Goal: Information Seeking & Learning: Learn about a topic

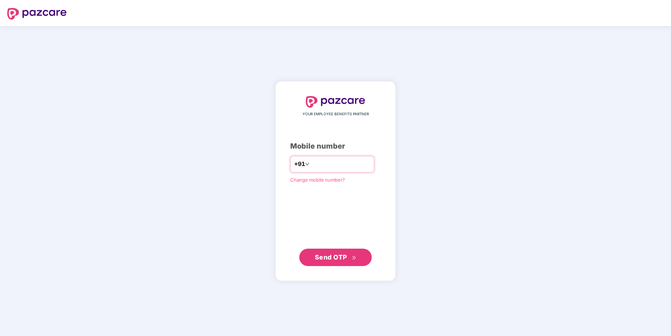
type input "**********"
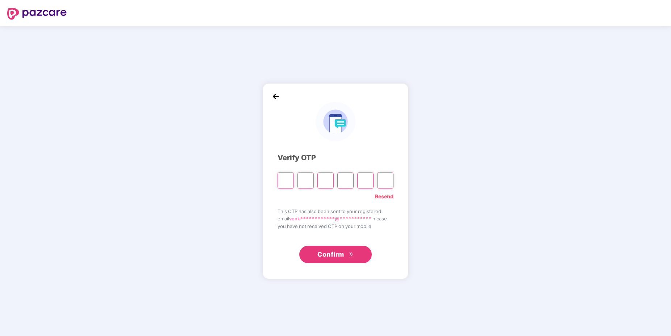
type input "*"
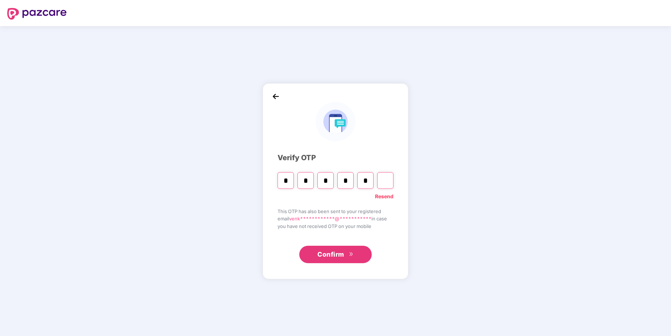
type input "*"
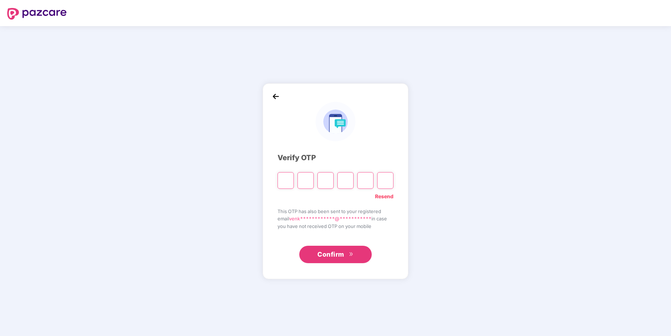
type input "*"
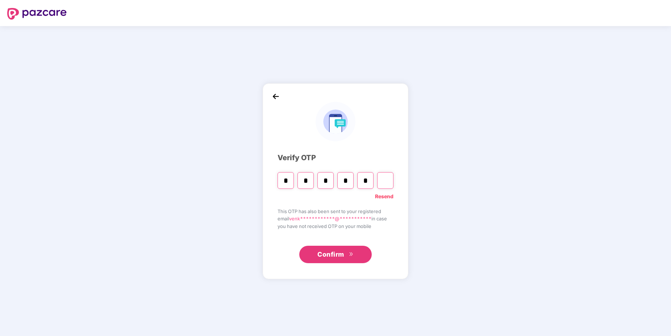
type input "*"
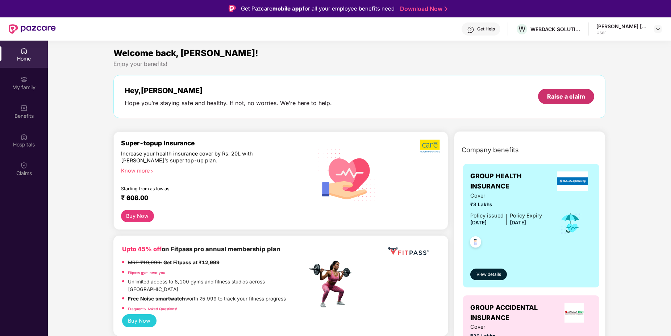
click at [549, 98] on div "Raise a claim" at bounding box center [566, 96] width 38 height 8
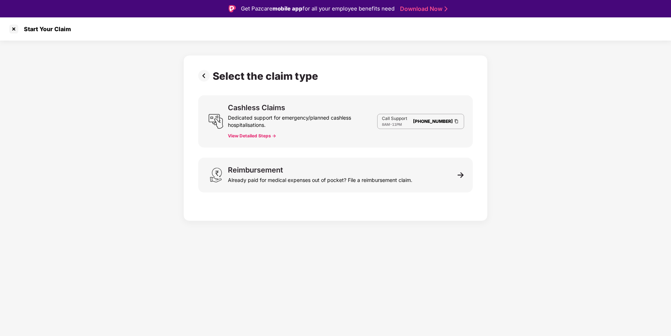
click at [259, 138] on button "View Detailed Steps ->" at bounding box center [252, 136] width 48 height 6
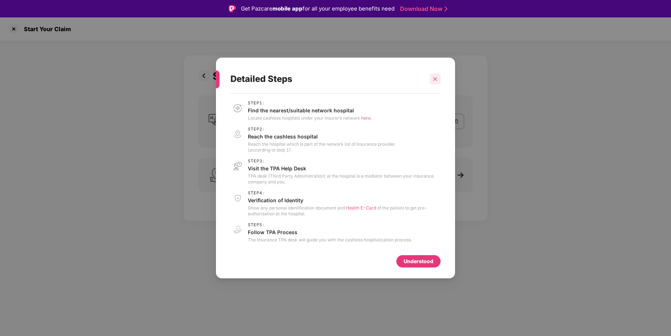
click at [434, 78] on icon "close" at bounding box center [436, 79] width 4 height 4
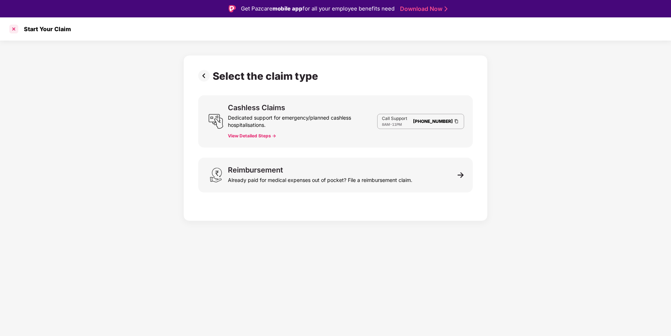
click at [15, 30] on div at bounding box center [14, 29] width 12 height 12
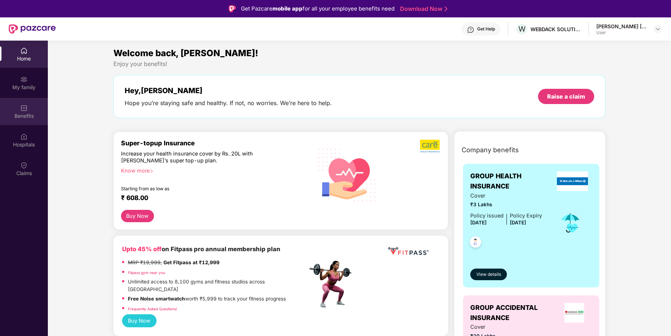
click at [21, 119] on div "Benefits" at bounding box center [24, 115] width 48 height 7
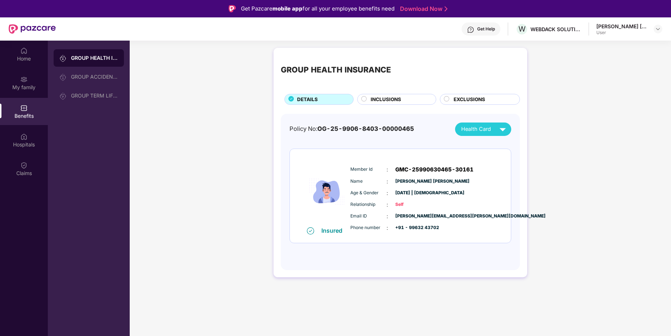
click at [365, 98] on circle at bounding box center [364, 98] width 5 height 5
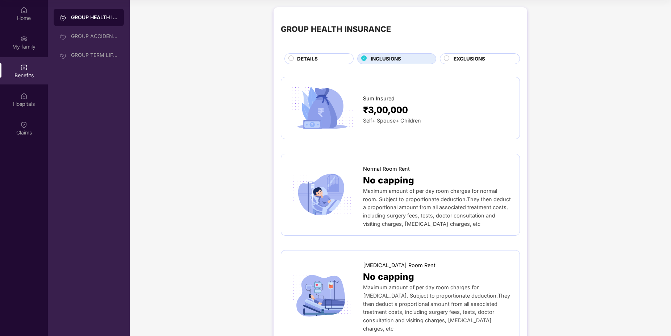
click at [452, 59] on div "EXCLUSIONS" at bounding box center [483, 59] width 66 height 9
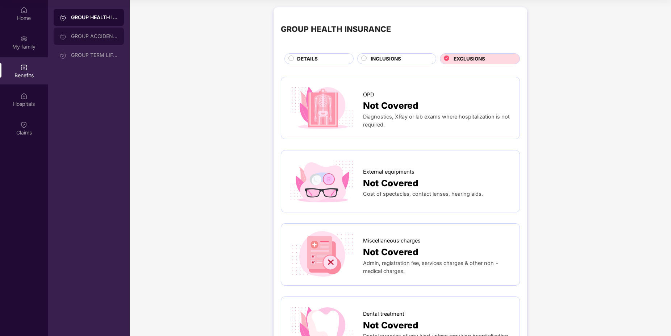
click at [103, 34] on div "GROUP ACCIDENTAL INSURANCE" at bounding box center [94, 36] width 47 height 6
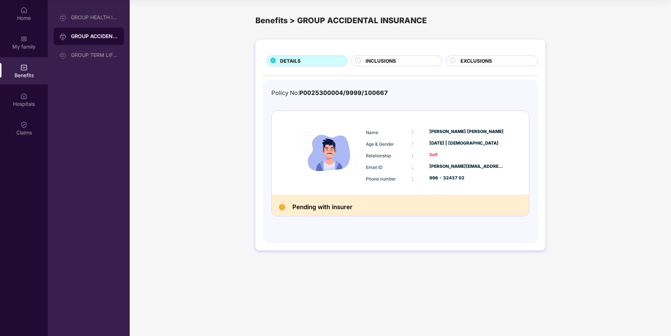
click at [382, 57] on span "INCLUSIONS" at bounding box center [381, 61] width 30 height 8
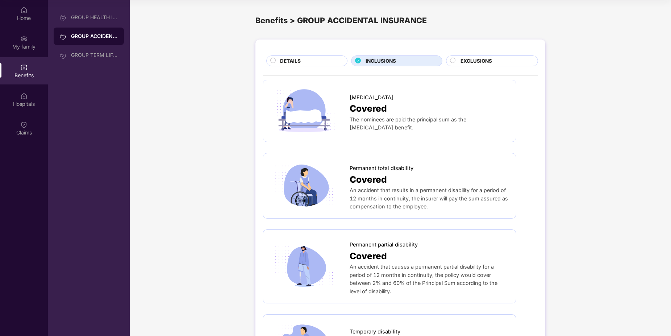
click at [310, 59] on div "DETAILS" at bounding box center [310, 61] width 67 height 9
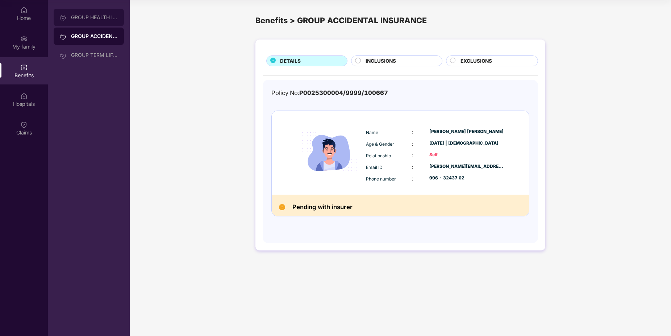
click at [103, 17] on div "GROUP HEALTH INSURANCE" at bounding box center [94, 17] width 47 height 6
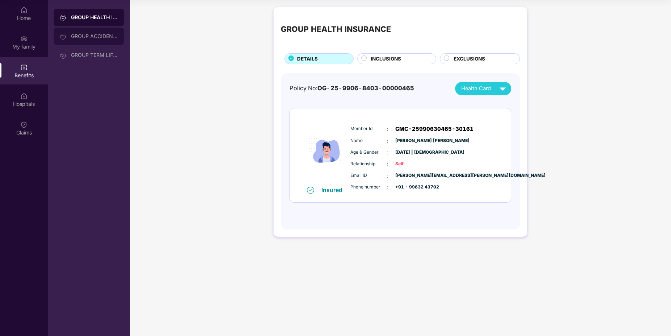
click at [90, 35] on div "GROUP ACCIDENTAL INSURANCE" at bounding box center [94, 36] width 47 height 6
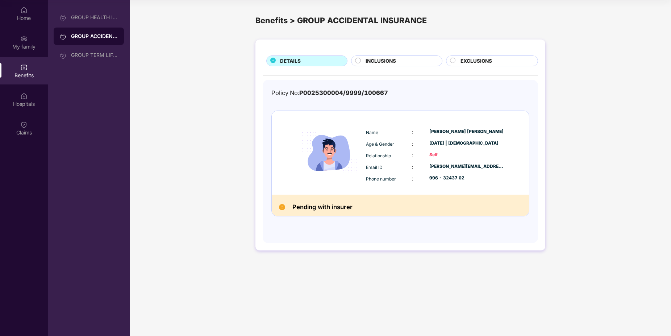
click at [372, 57] on span "INCLUSIONS" at bounding box center [381, 61] width 30 height 8
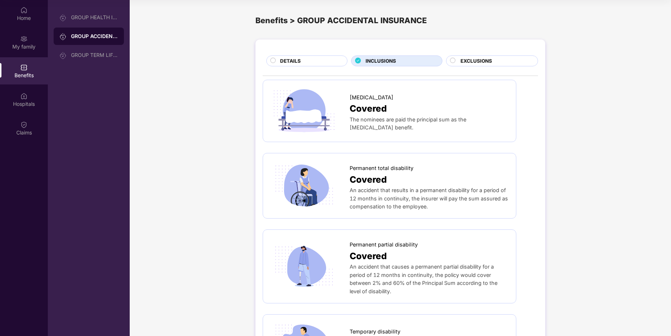
click at [467, 60] on span "EXCLUSIONS" at bounding box center [477, 61] width 32 height 8
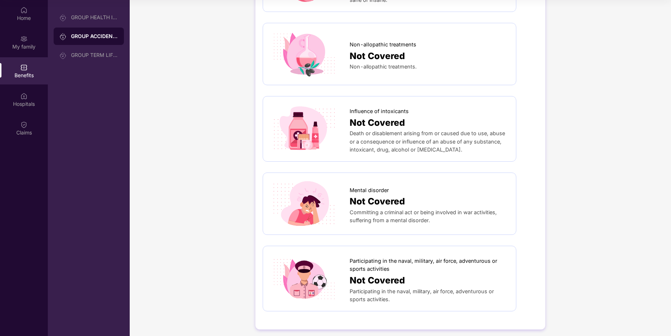
scroll to position [361, 0]
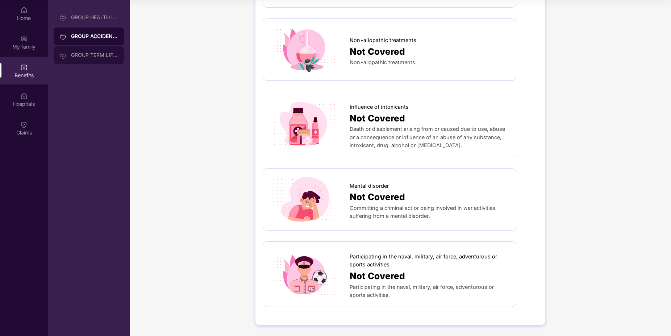
click at [79, 53] on div "GROUP TERM LIFE INSURANCE" at bounding box center [94, 55] width 47 height 6
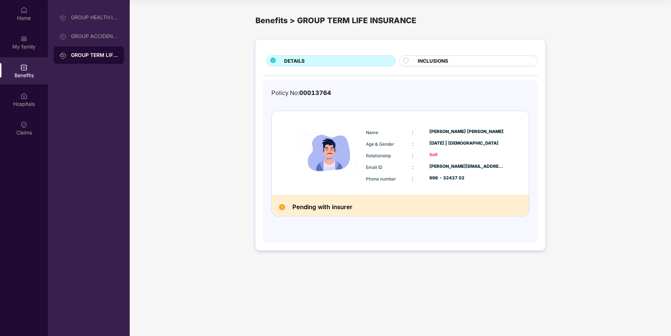
click at [428, 63] on span "INCLUSIONS" at bounding box center [433, 61] width 30 height 8
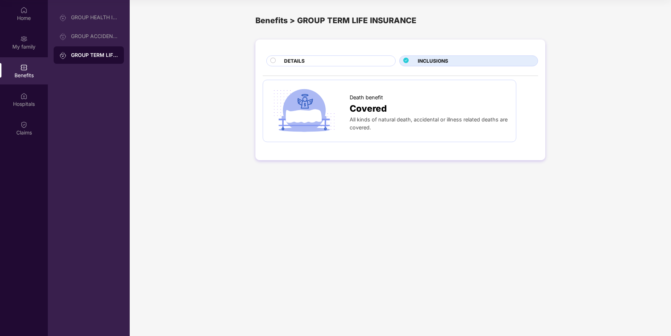
click at [325, 59] on div "DETAILS" at bounding box center [336, 61] width 111 height 9
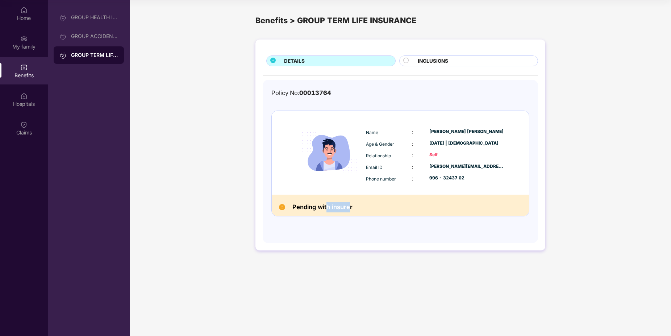
drag, startPoint x: 350, startPoint y: 207, endPoint x: 328, endPoint y: 210, distance: 22.7
click at [328, 210] on h2 "Pending with insurer" at bounding box center [323, 207] width 60 height 11
click at [29, 94] on div "Hospitals" at bounding box center [24, 99] width 48 height 27
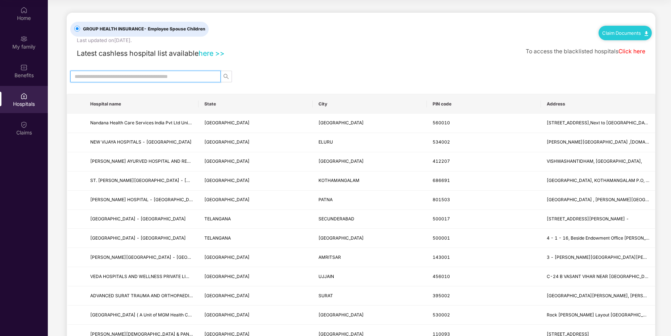
click at [180, 78] on input "text" at bounding box center [143, 76] width 136 height 8
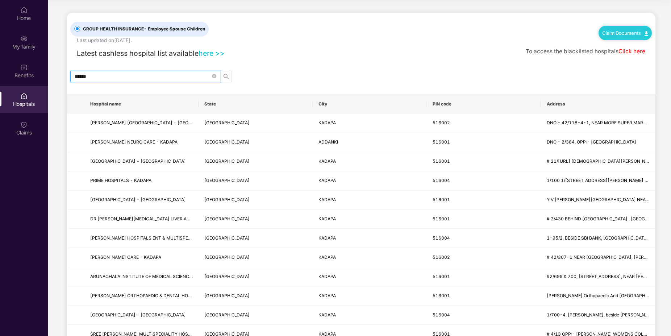
click at [226, 77] on icon "search" at bounding box center [226, 77] width 6 height 6
click at [157, 80] on input "******" at bounding box center [143, 76] width 136 height 8
type input "**********"
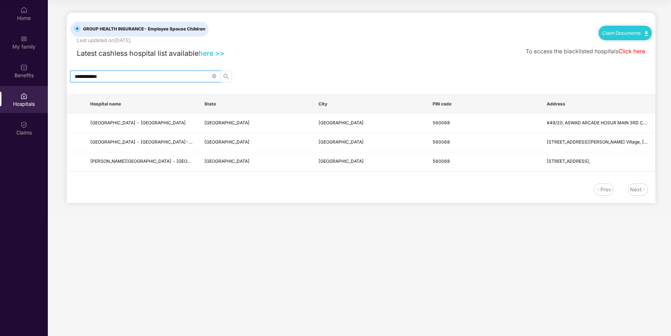
click at [225, 75] on icon "search" at bounding box center [226, 77] width 6 height 6
click at [22, 136] on div "Claims" at bounding box center [24, 132] width 48 height 7
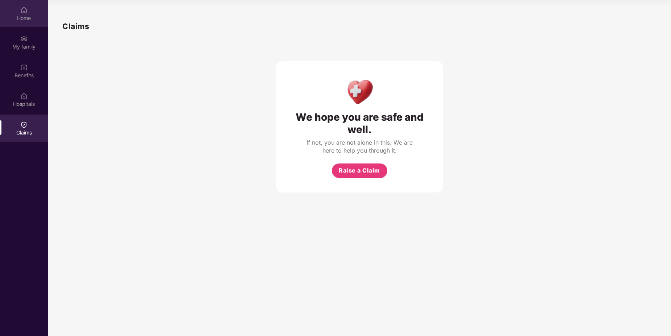
click at [16, 25] on div "Home" at bounding box center [24, 13] width 48 height 27
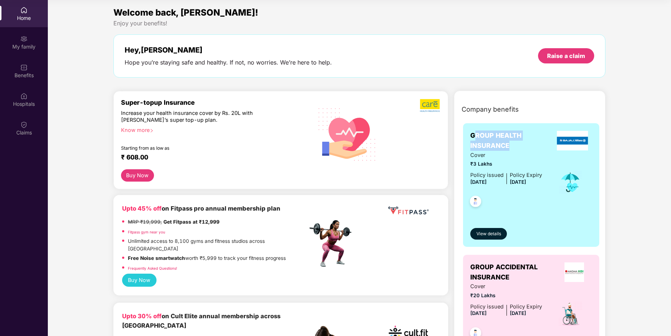
drag, startPoint x: 474, startPoint y: 137, endPoint x: 512, endPoint y: 145, distance: 38.9
click at [512, 145] on span "GROUP HEALTH INSURANCE" at bounding box center [512, 140] width 82 height 21
click at [489, 233] on span "View details" at bounding box center [489, 234] width 25 height 7
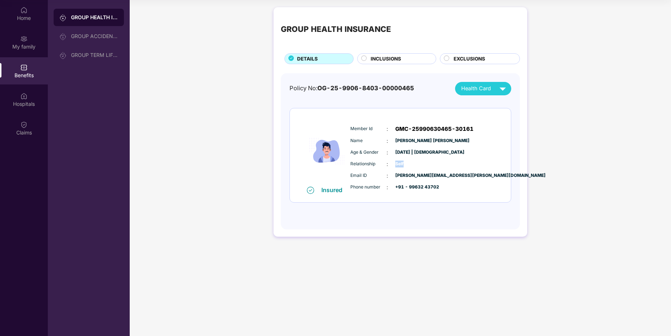
drag, startPoint x: 390, startPoint y: 166, endPoint x: 407, endPoint y: 167, distance: 17.4
click at [407, 167] on div "Relationship : Self" at bounding box center [423, 164] width 144 height 8
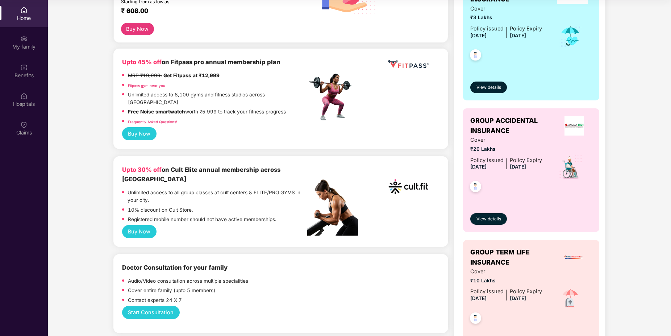
scroll to position [148, 0]
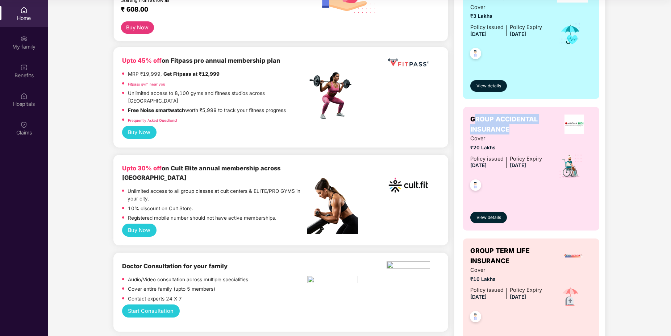
drag, startPoint x: 473, startPoint y: 118, endPoint x: 521, endPoint y: 125, distance: 47.9
click at [521, 125] on span "GROUP ACCIDENTAL INSURANCE" at bounding box center [514, 124] width 86 height 21
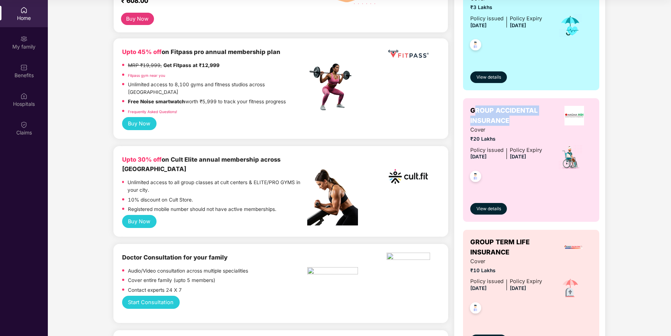
scroll to position [165, 0]
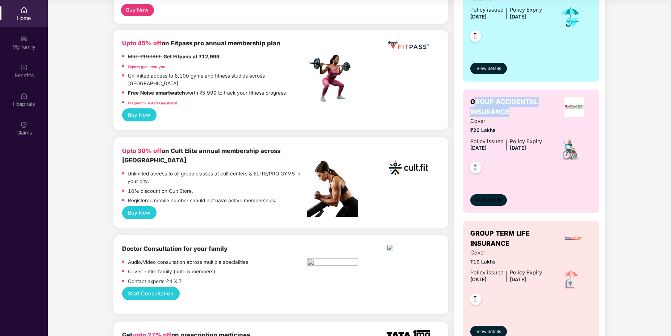
click at [484, 200] on span "View details" at bounding box center [489, 200] width 25 height 7
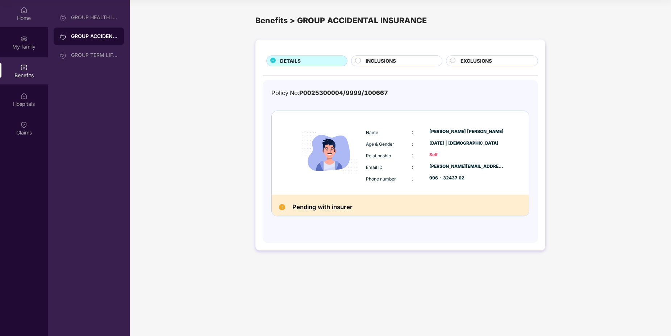
click at [25, 15] on div "Home" at bounding box center [24, 17] width 48 height 7
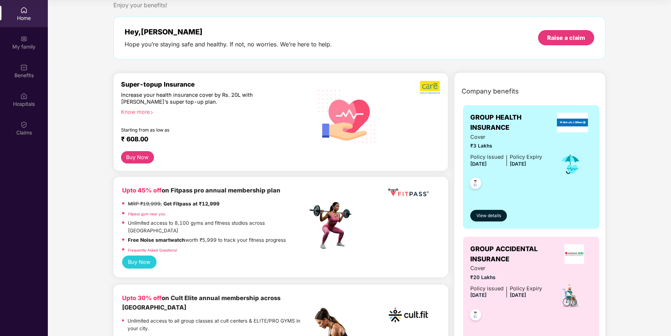
scroll to position [30, 0]
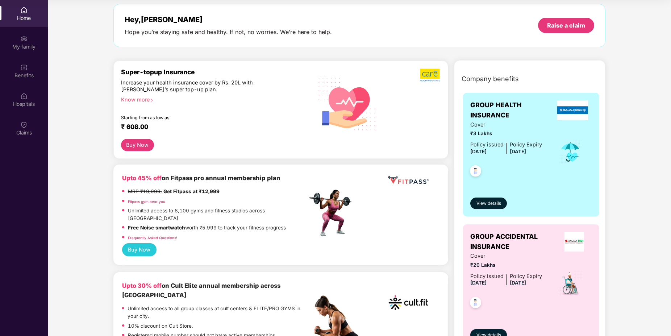
click at [132, 100] on div "Know more" at bounding box center [212, 98] width 182 height 5
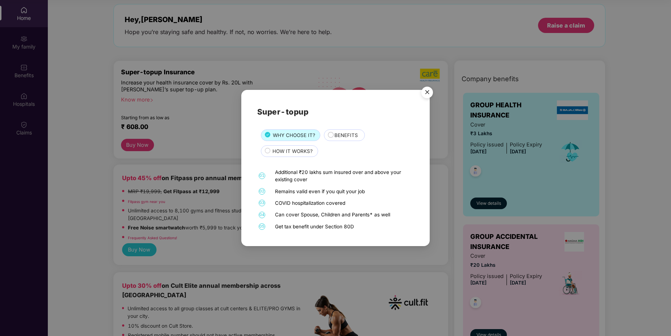
drag, startPoint x: 298, startPoint y: 191, endPoint x: 327, endPoint y: 196, distance: 29.8
click at [327, 196] on div "01 Additional ₹20 lakhs sum insured over and above your existing cover 02 Remai…" at bounding box center [335, 200] width 157 height 62
drag, startPoint x: 316, startPoint y: 203, endPoint x: 339, endPoint y: 204, distance: 23.3
click at [339, 204] on div "COVID hospitalization covered" at bounding box center [343, 202] width 137 height 7
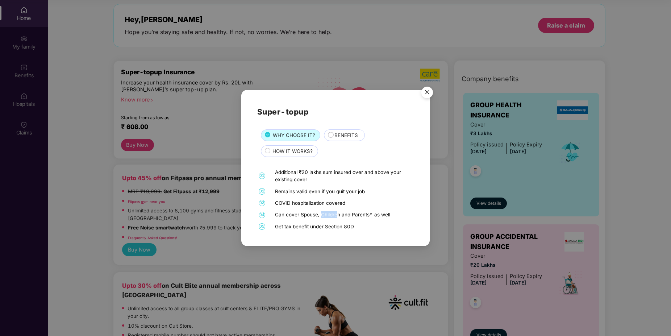
drag, startPoint x: 321, startPoint y: 214, endPoint x: 336, endPoint y: 215, distance: 15.6
click at [336, 215] on div "Can cover Spouse, Children and Parents* as well" at bounding box center [343, 214] width 137 height 7
drag, startPoint x: 352, startPoint y: 214, endPoint x: 369, endPoint y: 214, distance: 17.4
click at [369, 214] on div "Can cover Spouse, Children and Parents* as well" at bounding box center [343, 214] width 137 height 7
drag, startPoint x: 327, startPoint y: 231, endPoint x: 351, endPoint y: 228, distance: 24.8
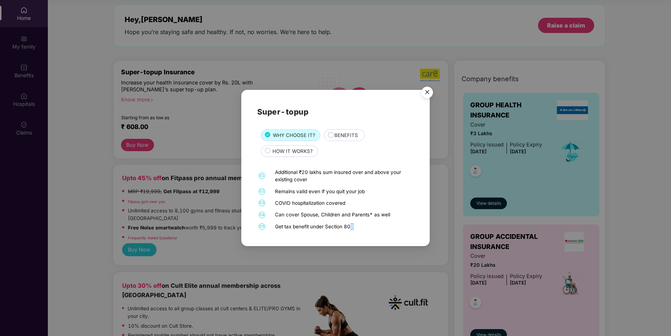
click at [351, 228] on div "Super-topup WHY CHOOSE IT? BENEFITS HOW IT WORKS? 01 Additional ₹20 lakhs sum i…" at bounding box center [335, 168] width 188 height 156
click at [352, 135] on span "BENEFITS" at bounding box center [347, 136] width 24 height 8
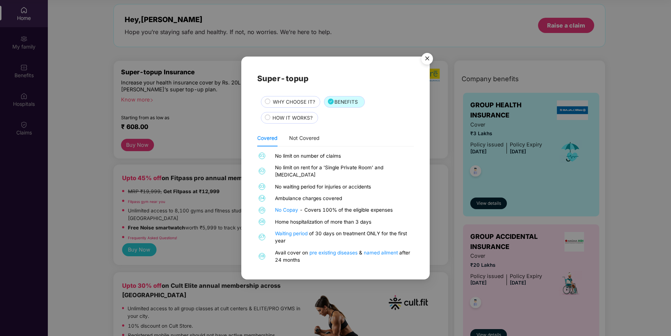
click at [295, 120] on span "HOW IT WORKS?" at bounding box center [293, 118] width 40 height 8
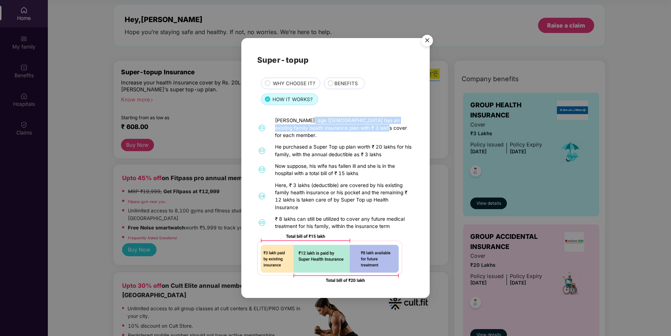
drag, startPoint x: 308, startPoint y: 126, endPoint x: 367, endPoint y: 129, distance: 59.2
click at [367, 129] on div "[PERSON_NAME], age [DEMOGRAPHIC_DATA] has an existing family health insurance p…" at bounding box center [343, 128] width 137 height 22
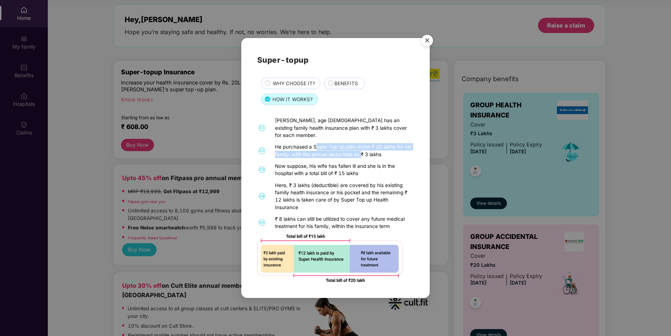
drag, startPoint x: 316, startPoint y: 144, endPoint x: 360, endPoint y: 148, distance: 44.4
click at [360, 148] on div "He purchased a Super Top up plan worth ₹ 20 lakhs for his family, with the annu…" at bounding box center [343, 150] width 137 height 15
drag, startPoint x: 323, startPoint y: 170, endPoint x: 357, endPoint y: 170, distance: 33.3
click at [357, 170] on div "Now suppose, his wife has fallen ill and she is in the hospital with a total bi…" at bounding box center [343, 169] width 137 height 15
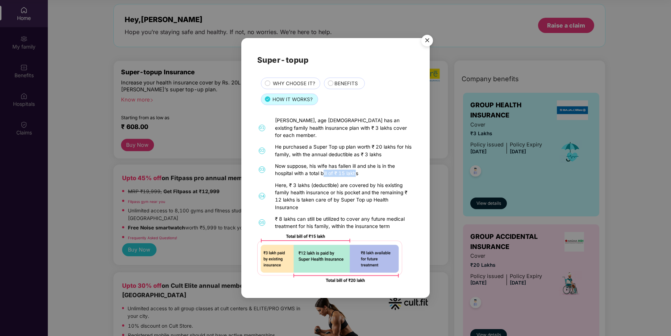
click at [357, 170] on div "Now suppose, his wife has fallen ill and she is in the hospital with a total bi…" at bounding box center [343, 169] width 137 height 15
click at [426, 46] on img "Close" at bounding box center [427, 42] width 20 height 20
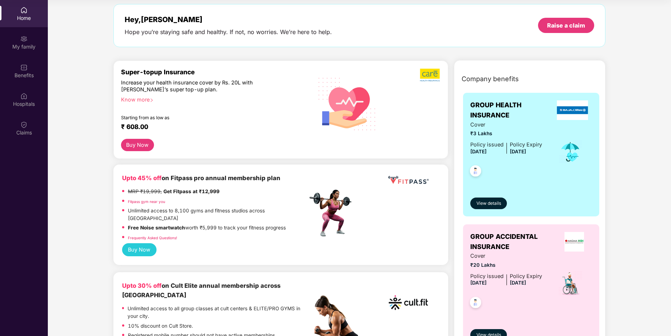
click at [137, 99] on div "Know more" at bounding box center [212, 98] width 182 height 5
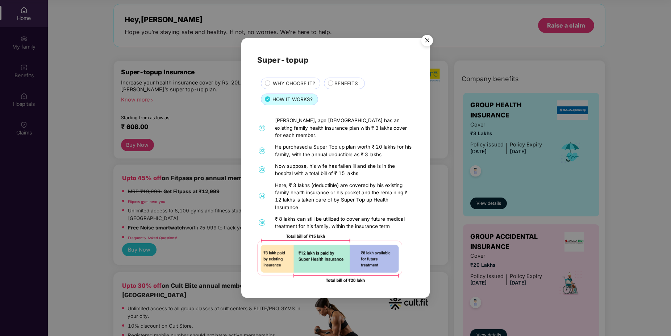
click at [426, 43] on img "Close" at bounding box center [427, 42] width 20 height 20
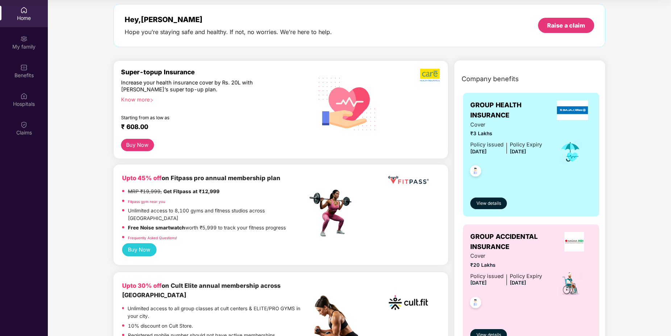
click at [150, 145] on button "Buy Now" at bounding box center [137, 145] width 33 height 12
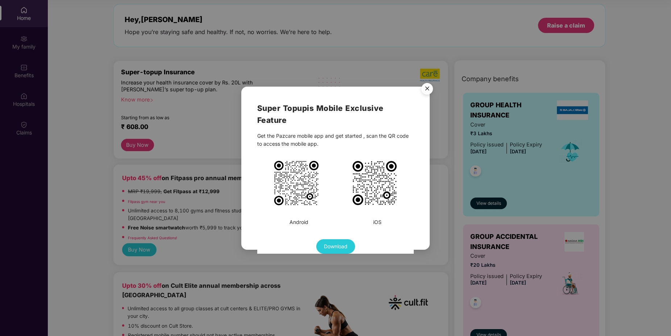
click at [427, 91] on img "Close" at bounding box center [427, 90] width 20 height 20
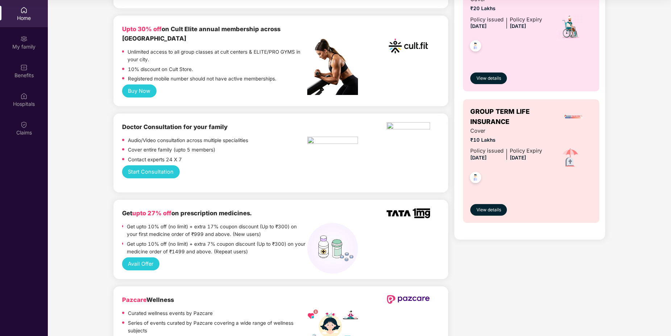
scroll to position [287, 0]
click at [151, 166] on button "Start Consultation" at bounding box center [151, 172] width 58 height 13
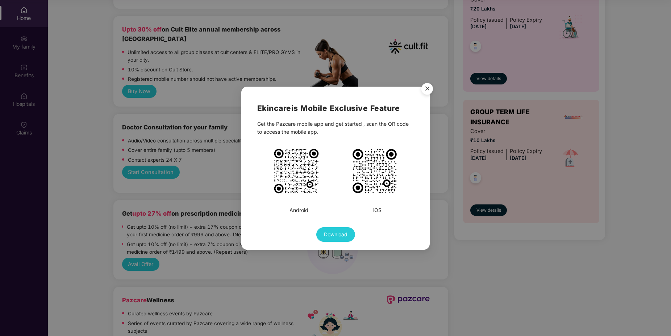
click at [428, 89] on img "Close" at bounding box center [427, 90] width 20 height 20
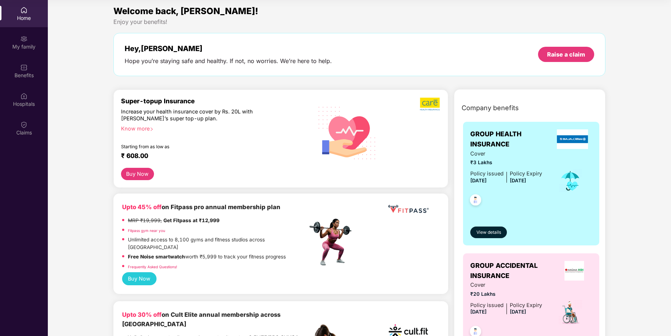
scroll to position [0, 0]
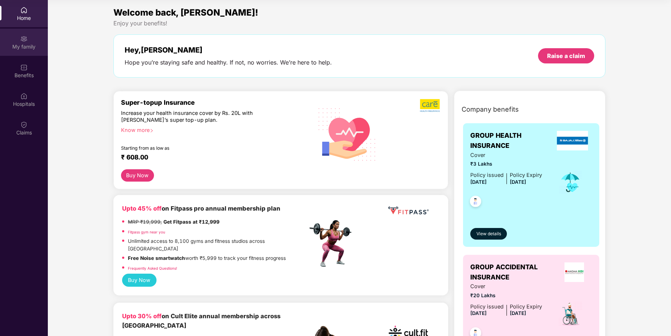
click at [28, 46] on div "My family" at bounding box center [24, 46] width 48 height 7
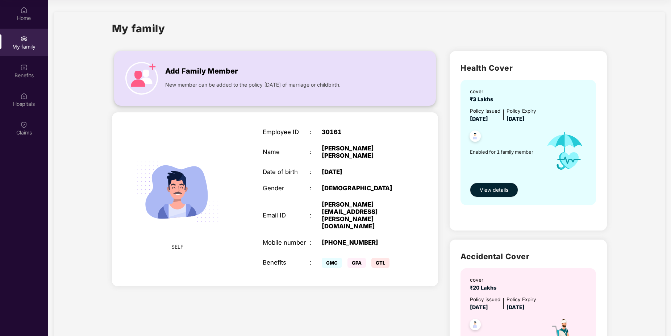
click at [150, 69] on img at bounding box center [141, 78] width 33 height 33
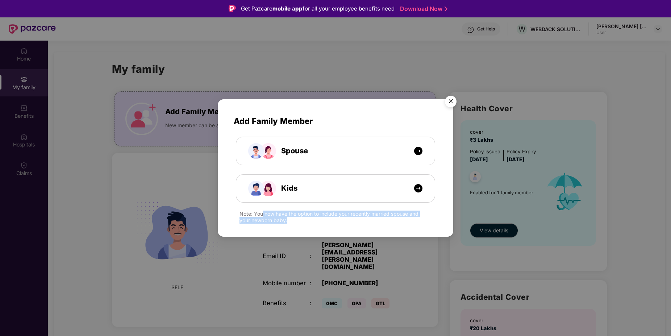
drag, startPoint x: 261, startPoint y: 215, endPoint x: 331, endPoint y: 217, distance: 69.3
click at [331, 217] on div "Note: You now have the option to include your recently married spouse and your …" at bounding box center [339, 217] width 198 height 13
click at [449, 104] on img "Close" at bounding box center [451, 102] width 20 height 20
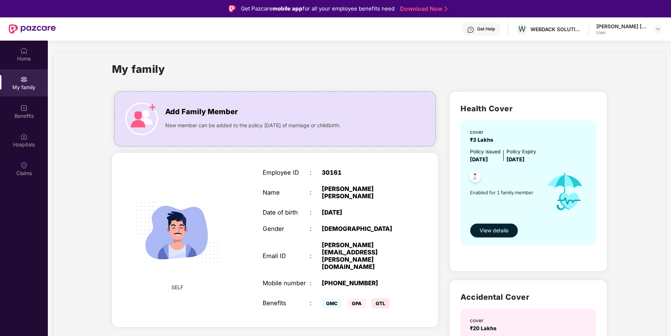
drag, startPoint x: 190, startPoint y: 273, endPoint x: 153, endPoint y: 277, distance: 37.5
click at [153, 277] on div "SELF" at bounding box center [177, 239] width 78 height 117
drag, startPoint x: 328, startPoint y: 282, endPoint x: 345, endPoint y: 282, distance: 17.1
click at [345, 300] on div "GMC" at bounding box center [335, 303] width 26 height 7
drag, startPoint x: 361, startPoint y: 281, endPoint x: 384, endPoint y: 280, distance: 22.5
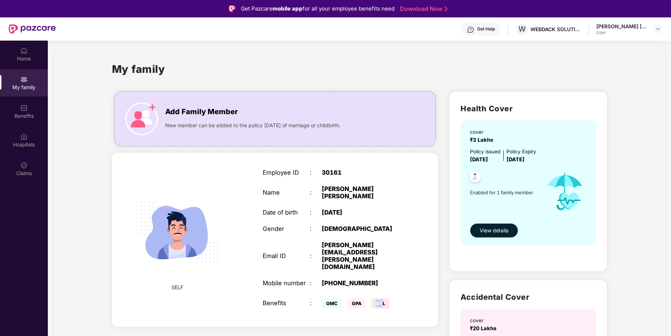
click at [384, 296] on div "GMC GPA GTL" at bounding box center [363, 303] width 83 height 14
drag, startPoint x: 202, startPoint y: 125, endPoint x: 293, endPoint y: 128, distance: 91.0
click at [293, 128] on span "New member can be added to the policy [DATE] of marriage or childbirth." at bounding box center [252, 125] width 175 height 8
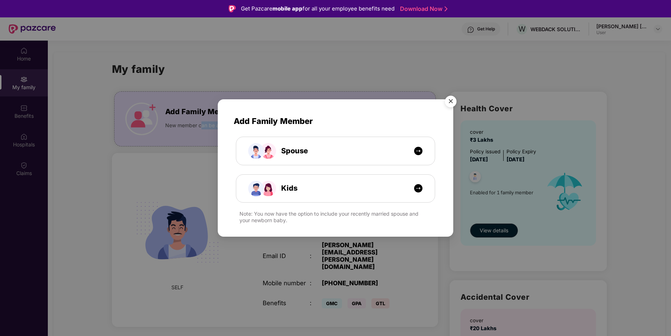
click at [452, 101] on img "Close" at bounding box center [451, 102] width 20 height 20
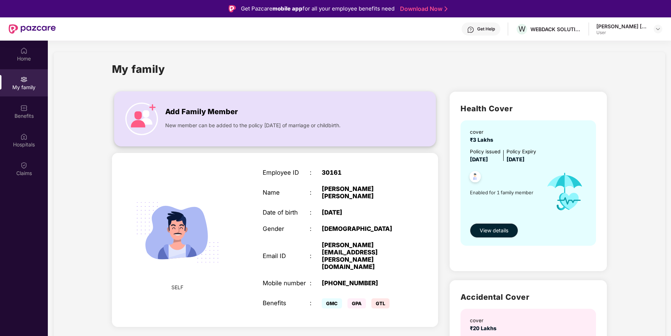
click at [255, 140] on div "Add Family Member New member can be added to the policy [DATE] of marriage or c…" at bounding box center [275, 118] width 322 height 55
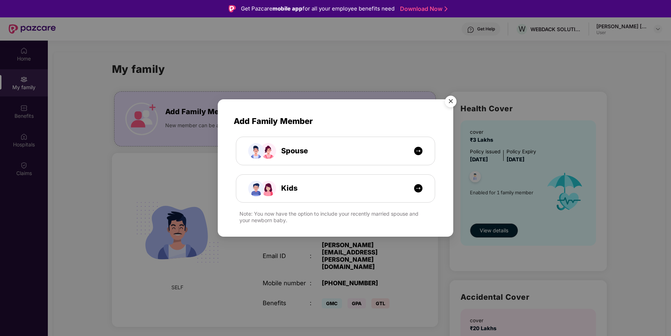
click at [451, 101] on img "Close" at bounding box center [451, 102] width 20 height 20
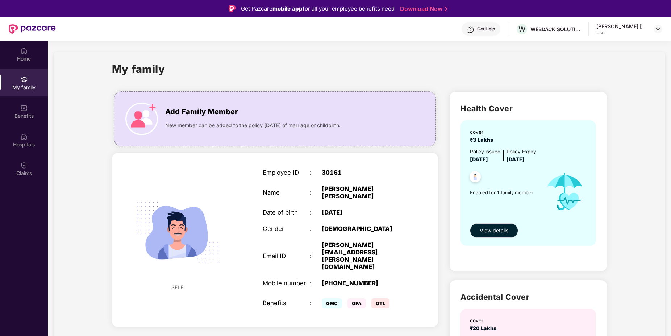
drag, startPoint x: 321, startPoint y: 205, endPoint x: 364, endPoint y: 208, distance: 43.2
click at [364, 209] on div "Date of birth : [DEMOGRAPHIC_DATA]" at bounding box center [333, 212] width 141 height 7
drag, startPoint x: 323, startPoint y: 222, endPoint x: 348, endPoint y: 224, distance: 25.5
click at [348, 225] on div "[DEMOGRAPHIC_DATA]" at bounding box center [363, 228] width 83 height 7
drag, startPoint x: 323, startPoint y: 239, endPoint x: 353, endPoint y: 244, distance: 31.0
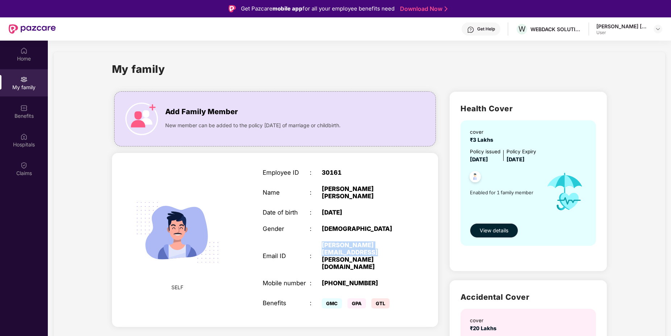
click at [353, 244] on div "[PERSON_NAME][EMAIL_ADDRESS][PERSON_NAME][DOMAIN_NAME]" at bounding box center [363, 256] width 83 height 29
drag, startPoint x: 322, startPoint y: 175, endPoint x: 343, endPoint y: 175, distance: 20.7
click at [343, 175] on div "30161" at bounding box center [363, 172] width 83 height 7
click at [27, 59] on div "Home" at bounding box center [24, 58] width 48 height 7
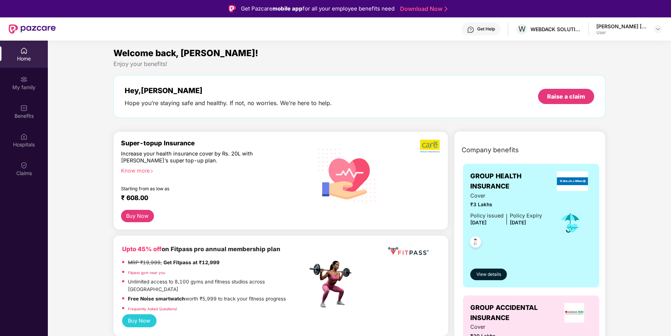
click at [474, 30] on img at bounding box center [470, 29] width 7 height 7
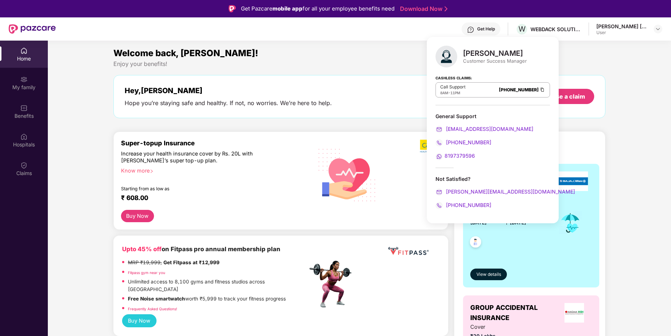
click at [462, 157] on span "8197379596" at bounding box center [460, 156] width 30 height 6
drag, startPoint x: 477, startPoint y: 156, endPoint x: 446, endPoint y: 157, distance: 31.9
click at [446, 157] on div "8197379596" at bounding box center [493, 156] width 115 height 8
copy span "8197379596"
click at [25, 116] on div "Benefits" at bounding box center [24, 115] width 48 height 7
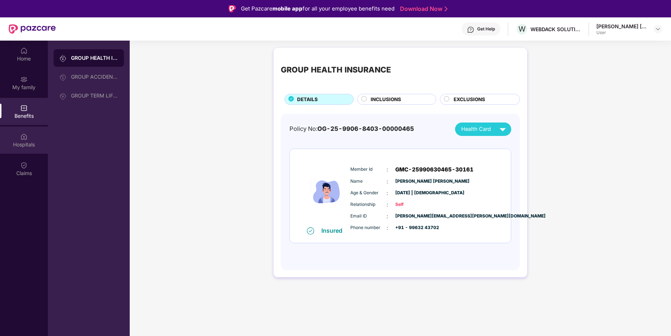
click at [38, 135] on div "Hospitals" at bounding box center [24, 140] width 48 height 27
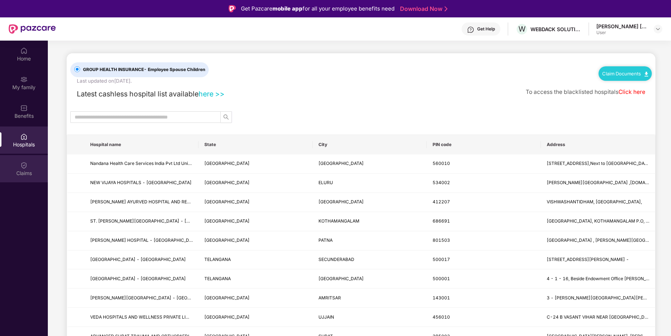
click at [26, 170] on div "Claims" at bounding box center [24, 173] width 48 height 7
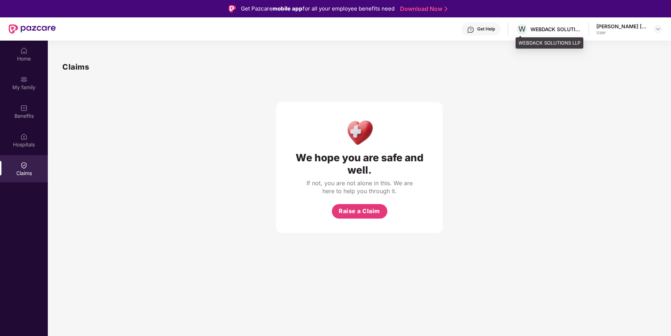
click at [559, 25] on div "W WEBDACK SOLUTIONS LLP" at bounding box center [549, 29] width 66 height 13
click at [657, 29] on img at bounding box center [658, 29] width 6 height 6
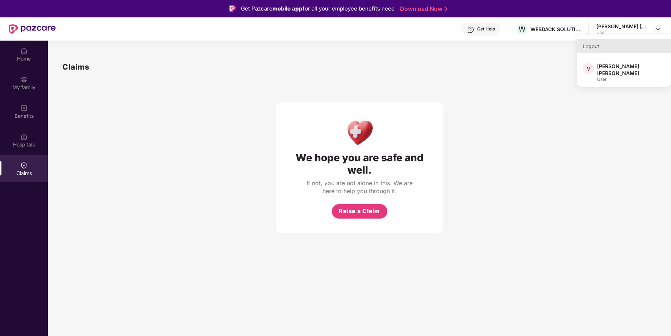
click at [597, 48] on div "Logout" at bounding box center [624, 46] width 94 height 14
